Goal: Information Seeking & Learning: Learn about a topic

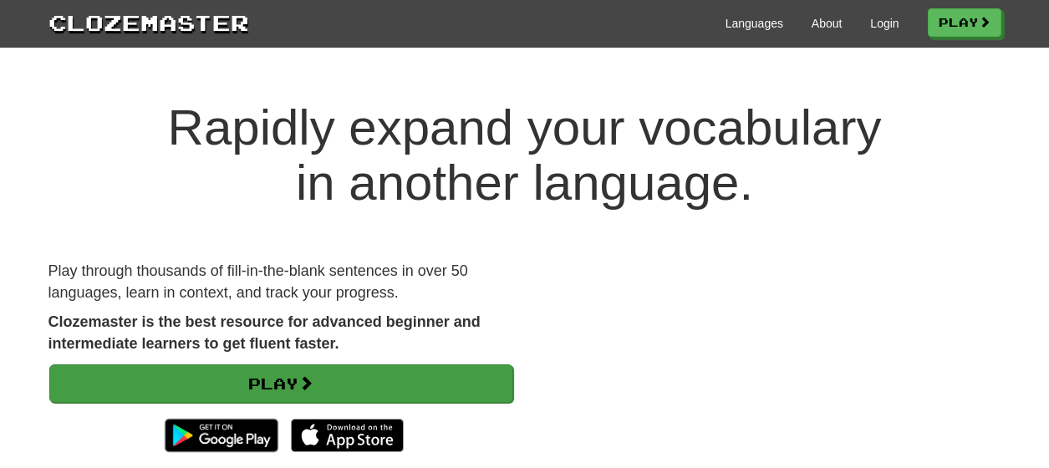
scroll to position [111, 0]
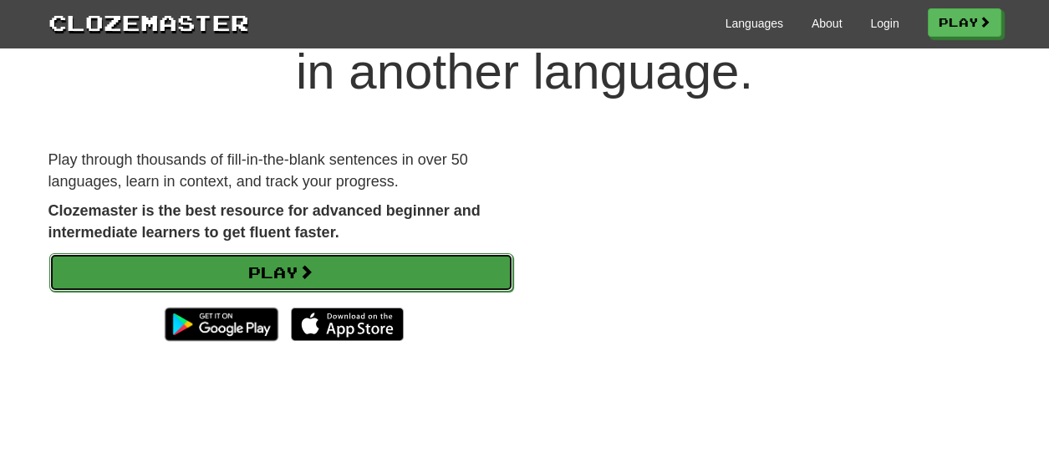
click at [266, 269] on link "Play" at bounding box center [281, 272] width 464 height 38
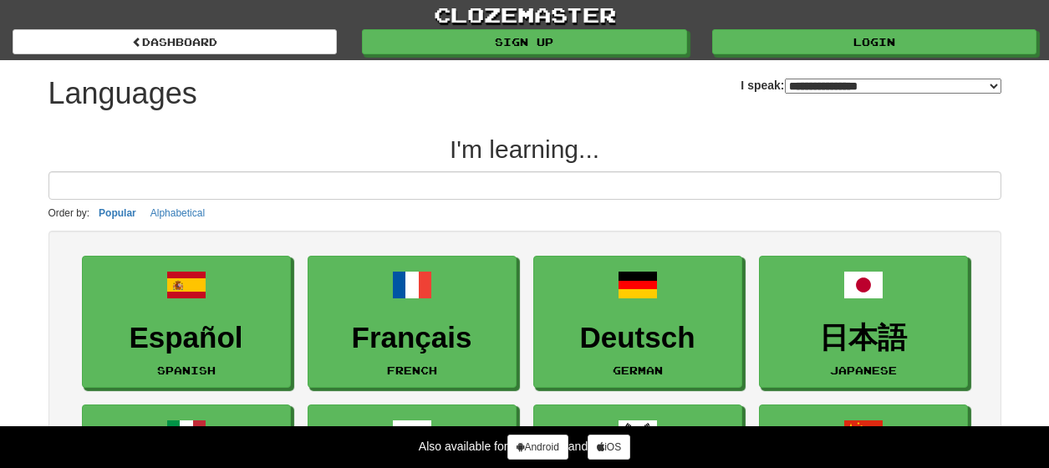
select select "*******"
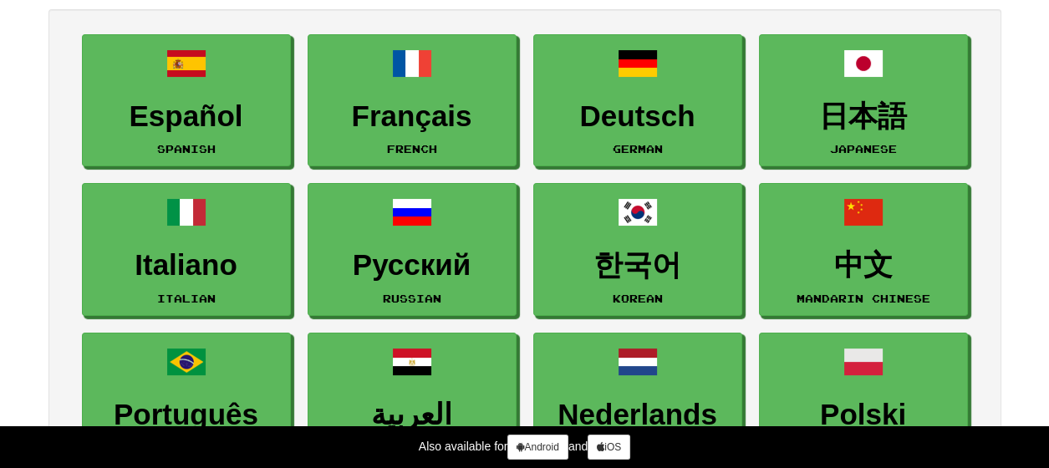
scroll to position [222, 0]
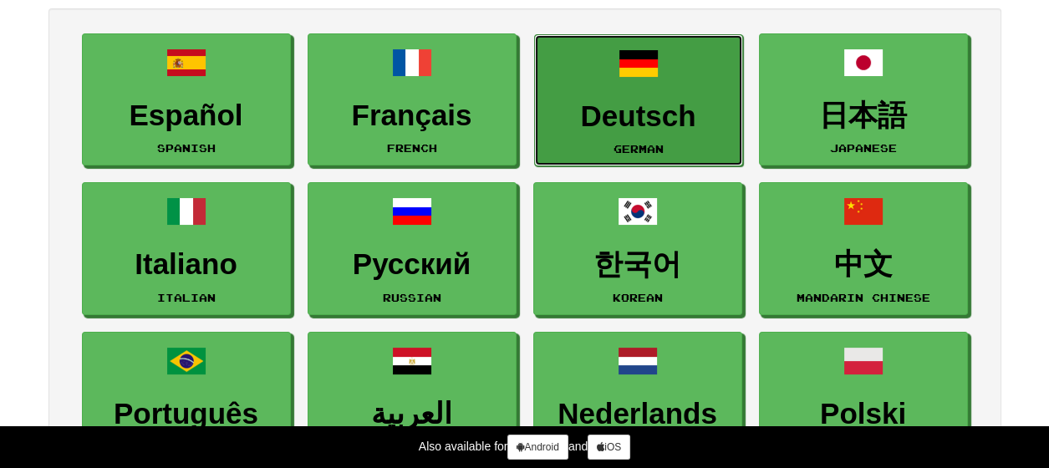
click at [640, 117] on h3 "Deutsch" at bounding box center [638, 116] width 191 height 33
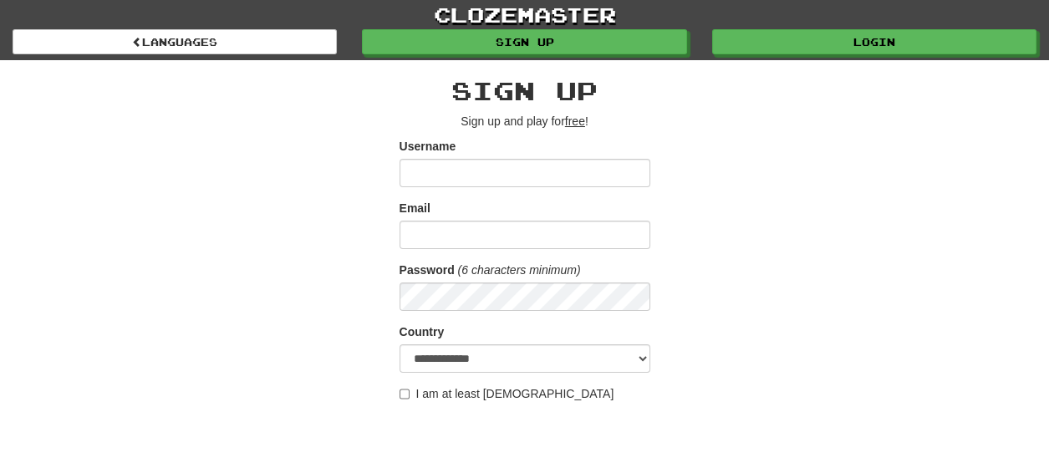
click at [544, 175] on input "Username" at bounding box center [525, 173] width 251 height 28
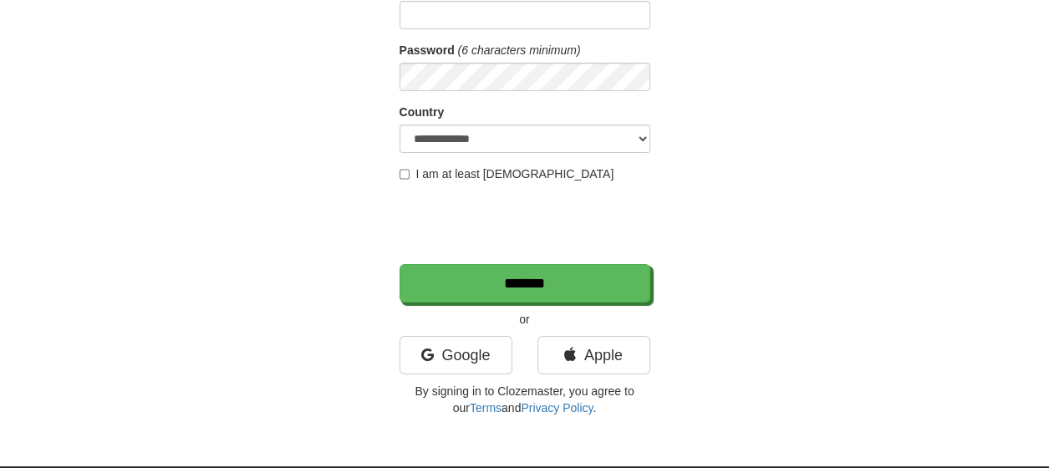
scroll to position [222, 0]
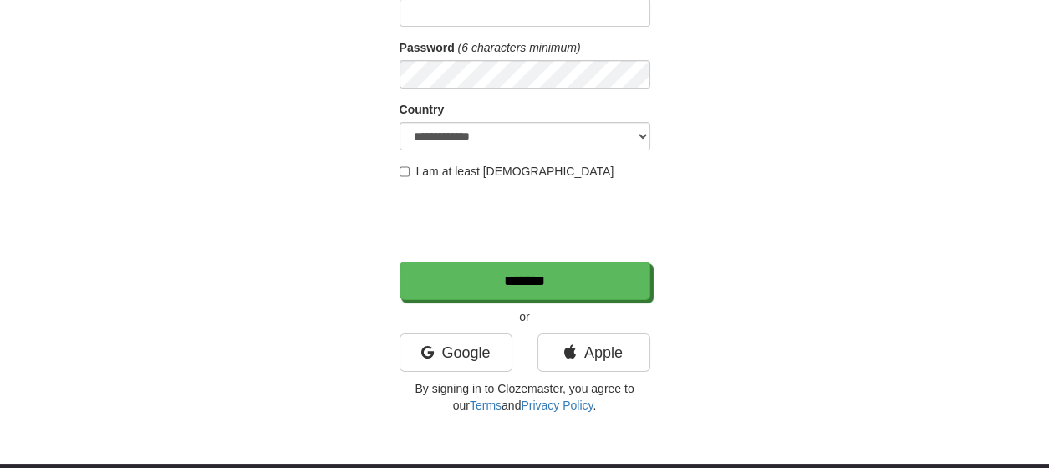
click at [296, 208] on div "**********" at bounding box center [525, 130] width 978 height 584
click at [456, 338] on link "Google" at bounding box center [456, 353] width 113 height 38
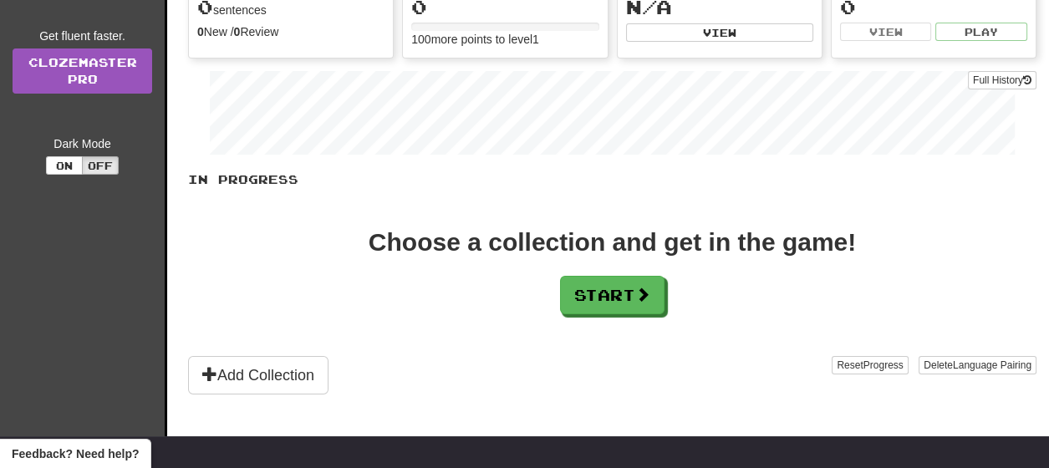
scroll to position [222, 0]
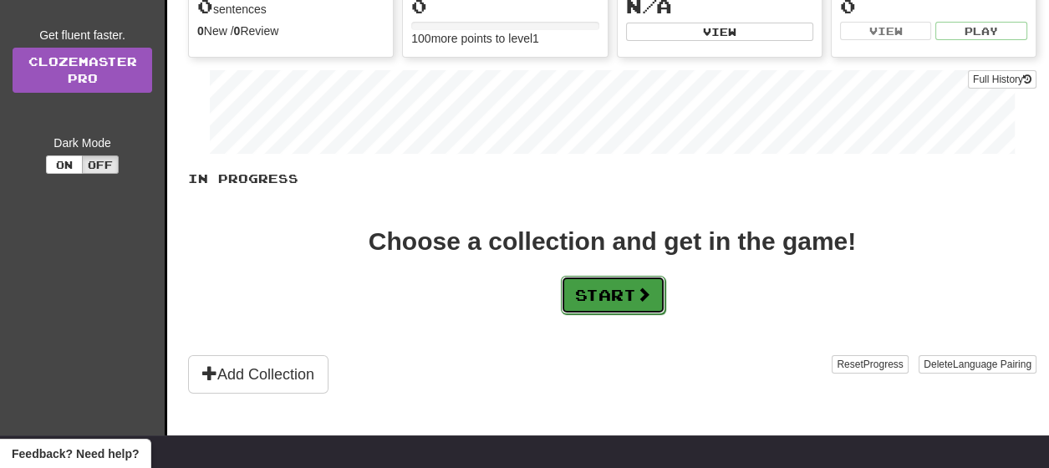
click at [598, 285] on button "Start" at bounding box center [613, 295] width 104 height 38
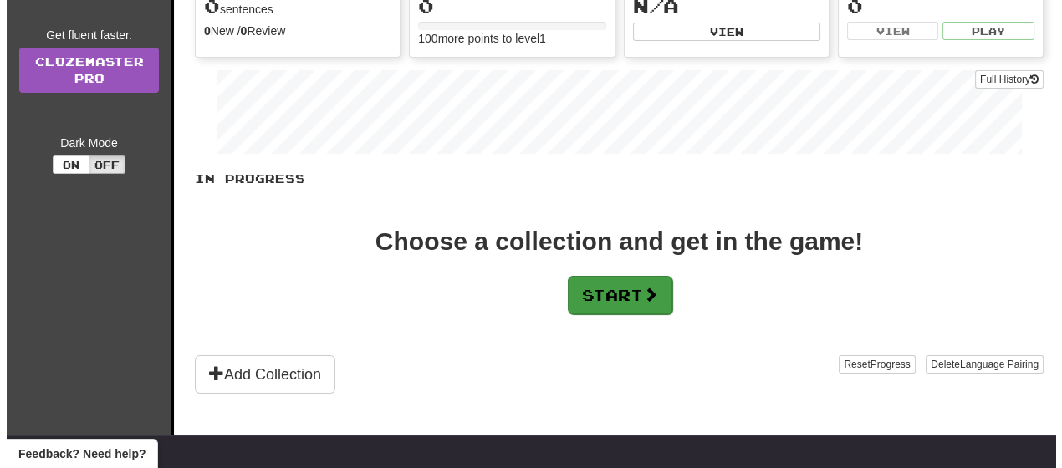
scroll to position [0, 0]
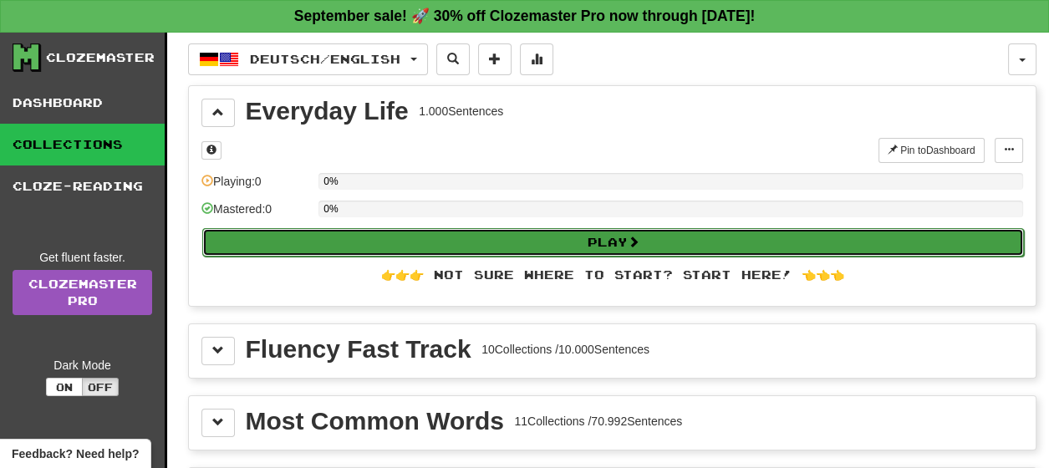
click at [603, 241] on button "Play" at bounding box center [613, 242] width 822 height 28
select select "**"
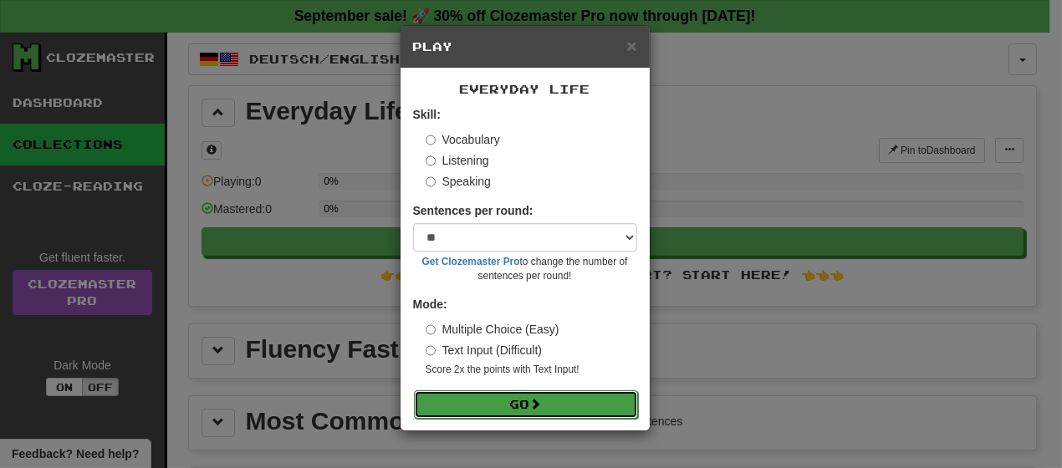
click at [528, 410] on button "Go" at bounding box center [526, 404] width 224 height 28
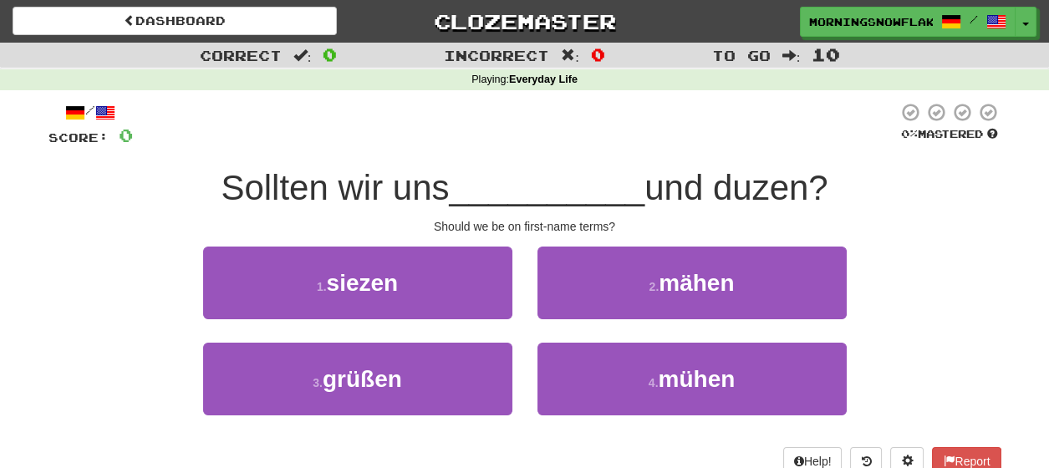
click at [553, 211] on div "/ Score: 0 0 % Mastered Sollten wir uns __________ und duzen? Should we be on f…" at bounding box center [524, 289] width 953 height 374
click at [558, 194] on span "__________" at bounding box center [547, 187] width 196 height 39
